Goal: Transaction & Acquisition: Purchase product/service

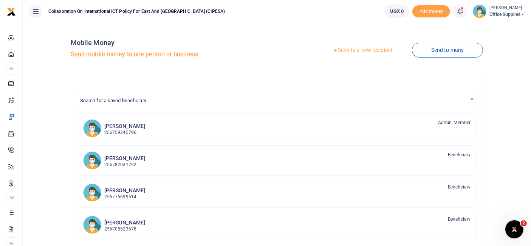
click at [368, 50] on link "Send to a new recipient" at bounding box center [362, 50] width 99 height 14
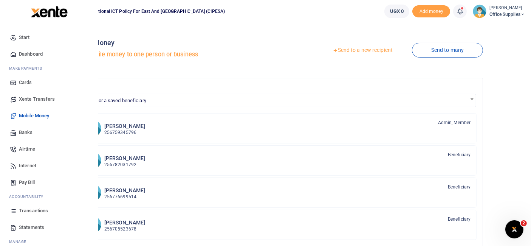
click at [38, 210] on span "Transactions" at bounding box center [33, 211] width 29 height 8
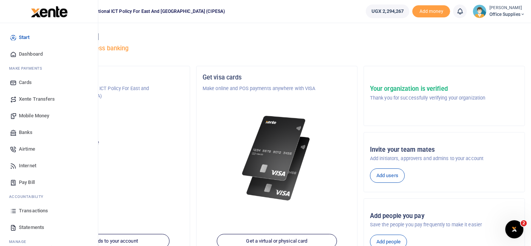
click at [32, 210] on span "Transactions" at bounding box center [33, 211] width 29 height 8
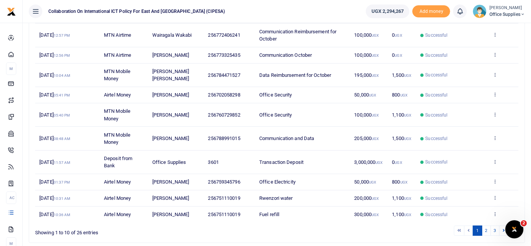
scroll to position [144, 0]
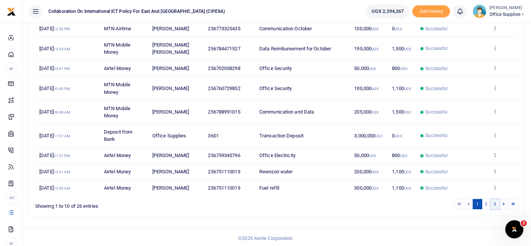
click at [496, 205] on link "3" at bounding box center [495, 204] width 9 height 10
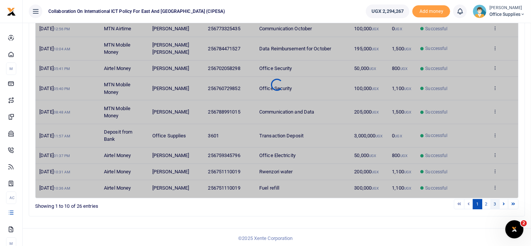
scroll to position [57, 0]
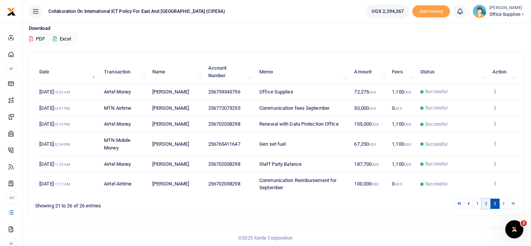
click at [490, 201] on link "2" at bounding box center [486, 203] width 9 height 10
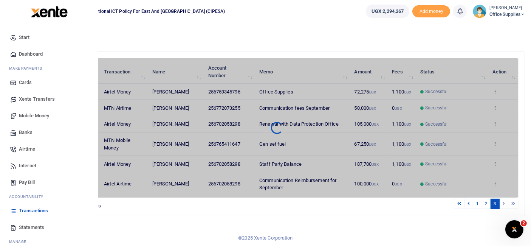
click at [32, 209] on span "Transactions" at bounding box center [33, 211] width 29 height 8
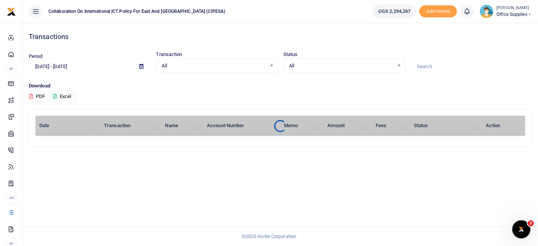
click at [141, 67] on icon at bounding box center [141, 66] width 4 height 5
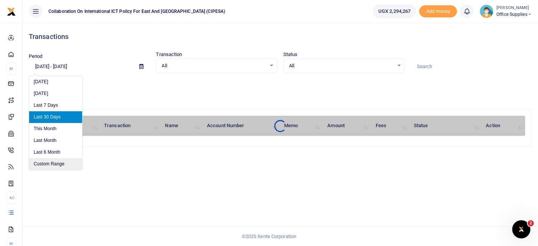
click at [55, 161] on li "Custom Range" at bounding box center [55, 164] width 53 height 12
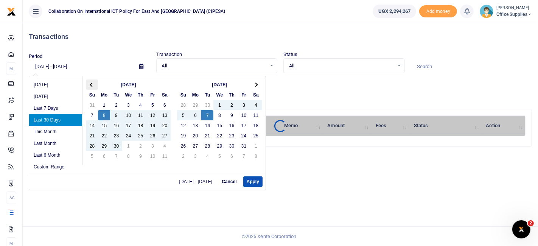
click at [94, 86] on th at bounding box center [92, 84] width 12 height 10
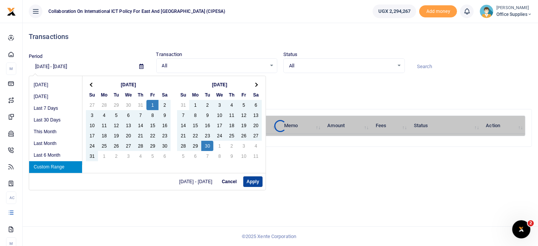
click at [251, 179] on button "Apply" at bounding box center [252, 181] width 19 height 11
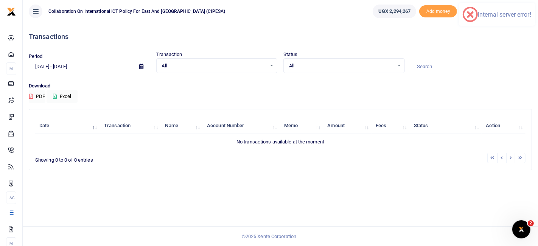
click at [144, 66] on span at bounding box center [141, 66] width 17 height 13
click at [140, 65] on icon at bounding box center [141, 66] width 4 height 5
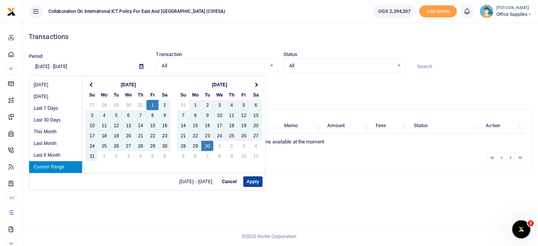
click at [253, 183] on button "Apply" at bounding box center [252, 181] width 19 height 11
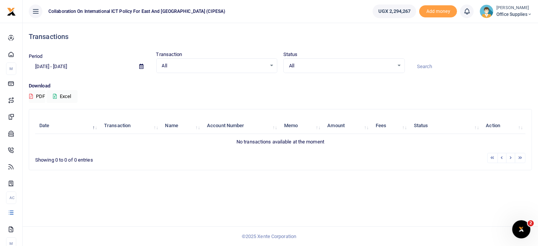
click at [141, 65] on icon at bounding box center [141, 66] width 4 height 5
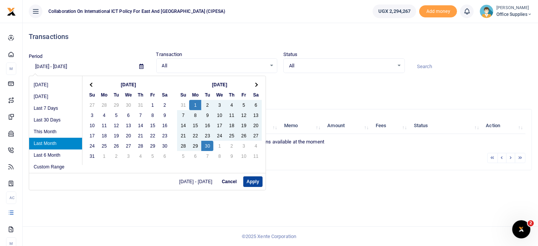
click at [257, 178] on button "Apply" at bounding box center [252, 181] width 19 height 11
type input "09/01/2025 - 09/30/2025"
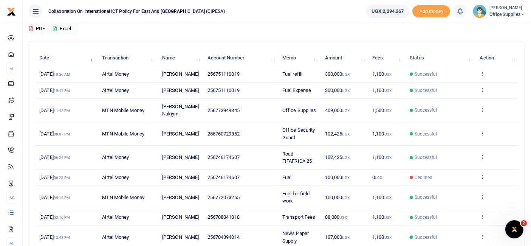
scroll to position [174, 0]
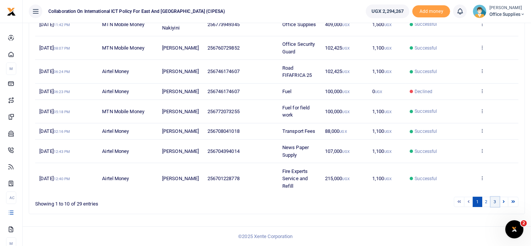
click at [496, 201] on link "3" at bounding box center [495, 202] width 9 height 10
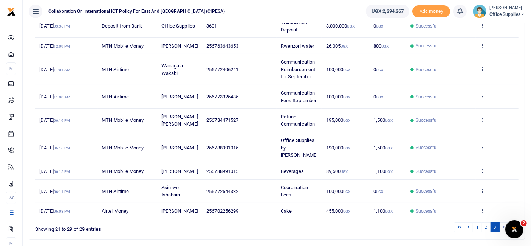
scroll to position [158, 0]
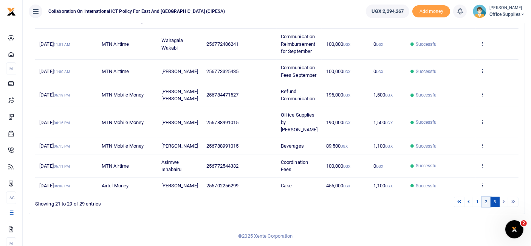
click at [488, 202] on link "2" at bounding box center [486, 202] width 9 height 10
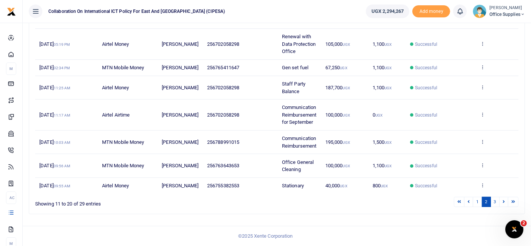
scroll to position [169, 0]
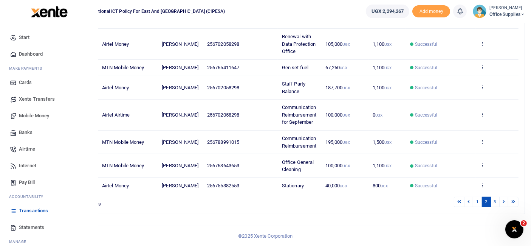
click at [40, 116] on span "Mobile Money" at bounding box center [34, 116] width 30 height 8
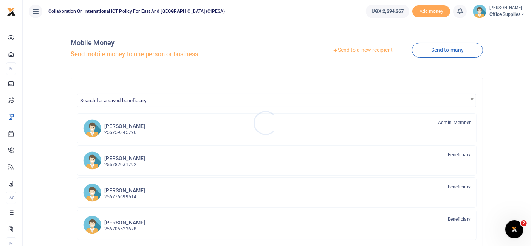
click at [379, 50] on div at bounding box center [265, 123] width 531 height 246
click at [379, 50] on link "Send to a new recipient" at bounding box center [362, 50] width 99 height 14
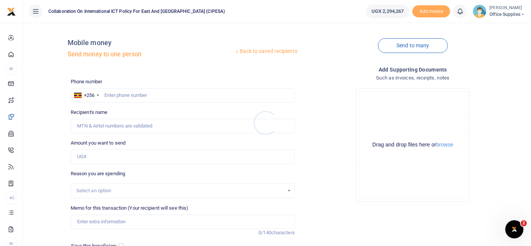
click at [133, 95] on div at bounding box center [265, 123] width 531 height 246
click at [135, 94] on input "text" at bounding box center [183, 95] width 224 height 14
type input "0763643653"
type input "Sarah Nakiyoka"
type input "0763643653"
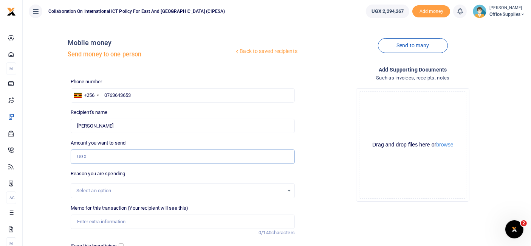
click at [112, 159] on input "Amount you want to send" at bounding box center [183, 156] width 224 height 14
type input "100,000"
click at [275, 191] on div "Select an option" at bounding box center [180, 191] width 208 height 8
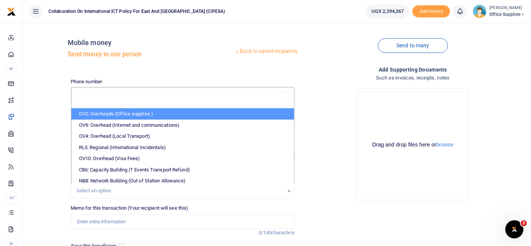
click at [187, 115] on li "OV2: Overheads (Office supplies )" at bounding box center [182, 113] width 223 height 11
select select "45"
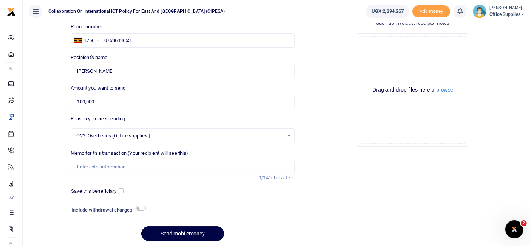
scroll to position [81, 0]
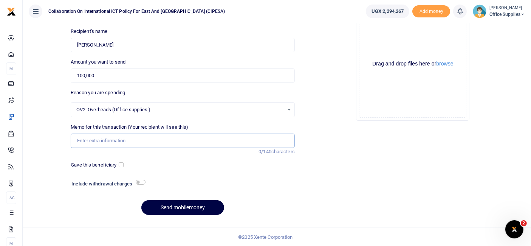
click at [112, 139] on input "Memo for this transaction (Your recipient will see this)" at bounding box center [183, 140] width 224 height 14
type input "Office General Cleaning"
click at [121, 165] on input "checkbox" at bounding box center [121, 164] width 5 height 5
checkbox input "true"
click at [209, 203] on button "Send mobilemoney" at bounding box center [182, 207] width 83 height 15
